Goal: Information Seeking & Learning: Find specific fact

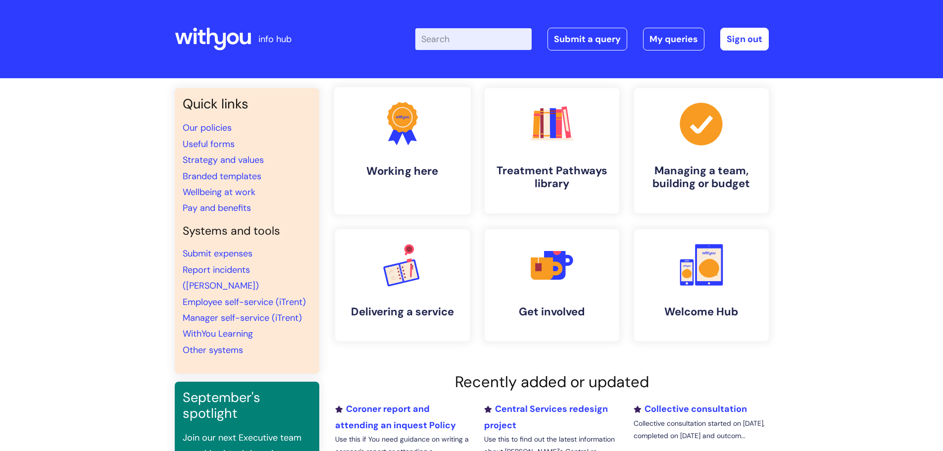
click at [368, 143] on link ".cls-1{fill:#f89b22;}.cls-1,.cls-2,.cls-3{stroke-width:0px;}.cls-2{fill:#2d3cff…" at bounding box center [402, 150] width 137 height 127
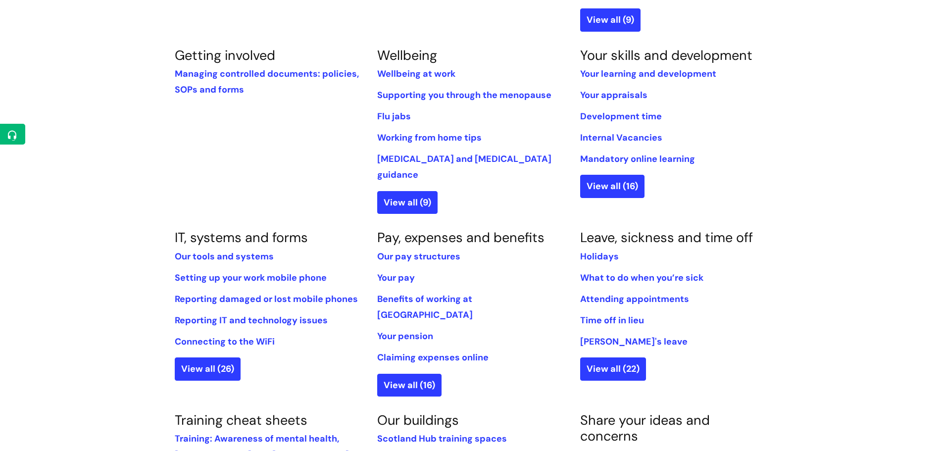
scroll to position [399, 0]
click at [424, 192] on link "View all (9)" at bounding box center [407, 203] width 60 height 23
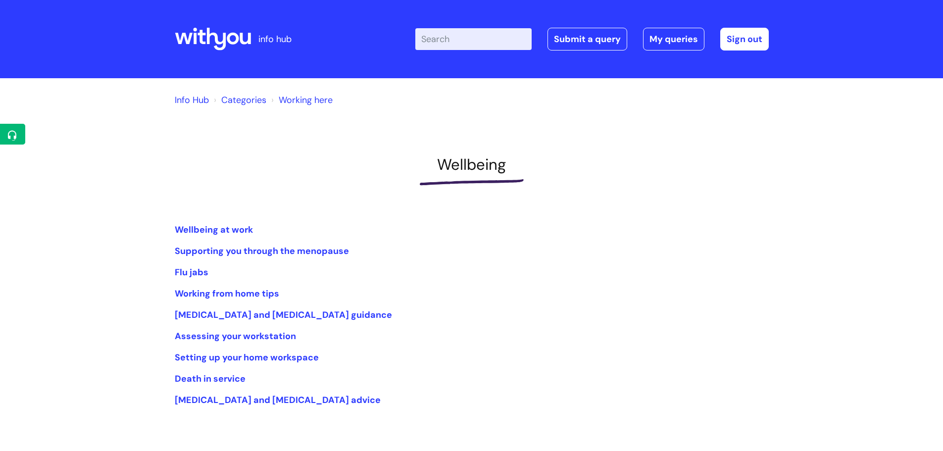
click at [480, 40] on input "Enter your search term here..." at bounding box center [473, 39] width 116 height 22
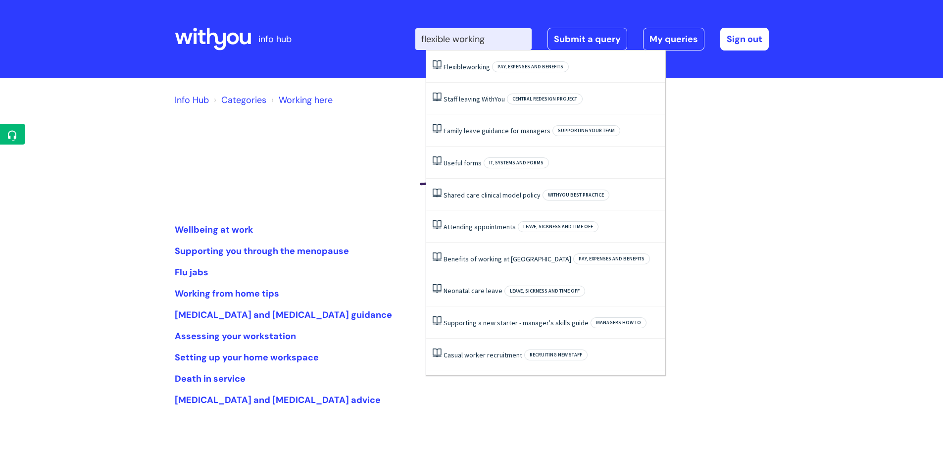
type input "flexible working"
click button "Search" at bounding box center [0, 0] width 0 height 0
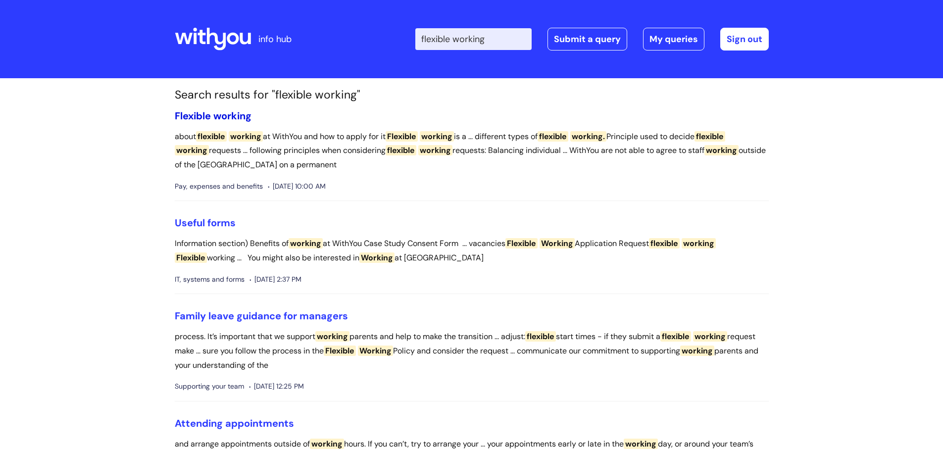
click at [247, 116] on span "working" at bounding box center [232, 115] width 38 height 13
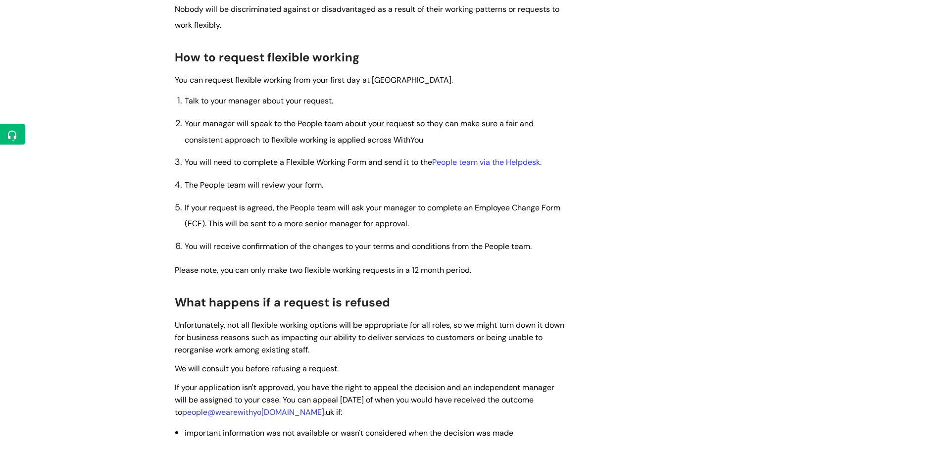
scroll to position [566, 0]
